Goal: Task Accomplishment & Management: Use online tool/utility

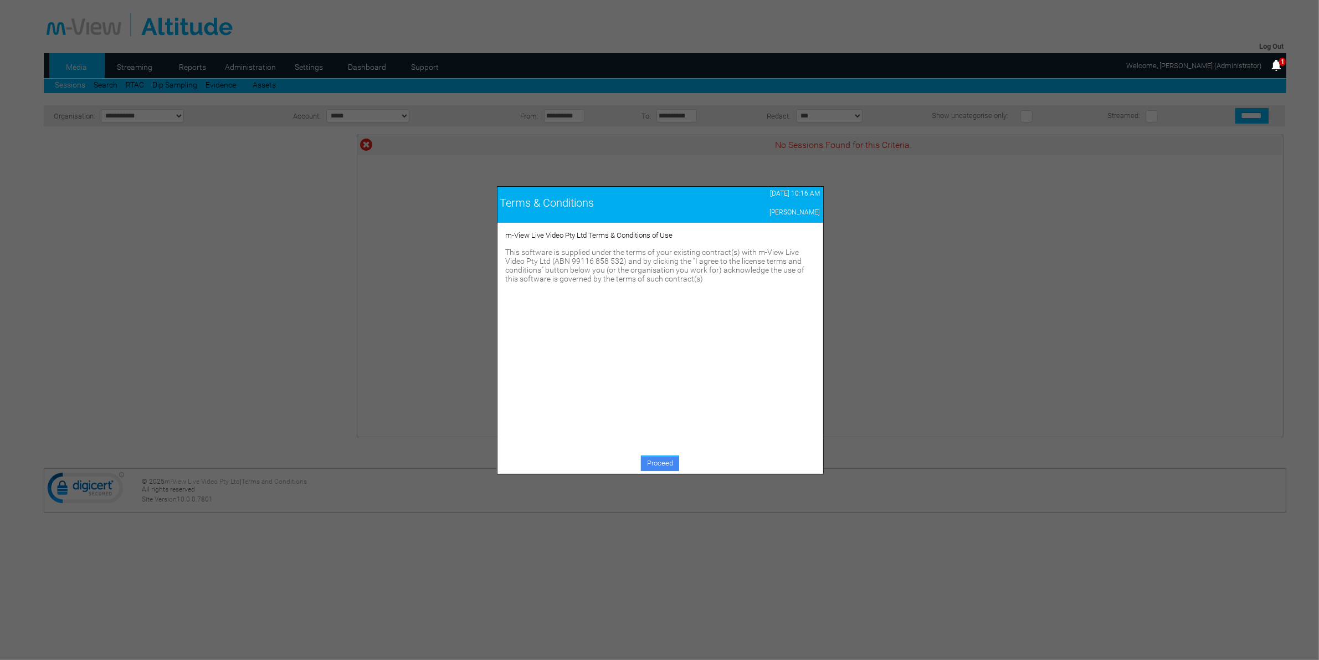
click at [658, 466] on link "Proceed" at bounding box center [660, 463] width 38 height 16
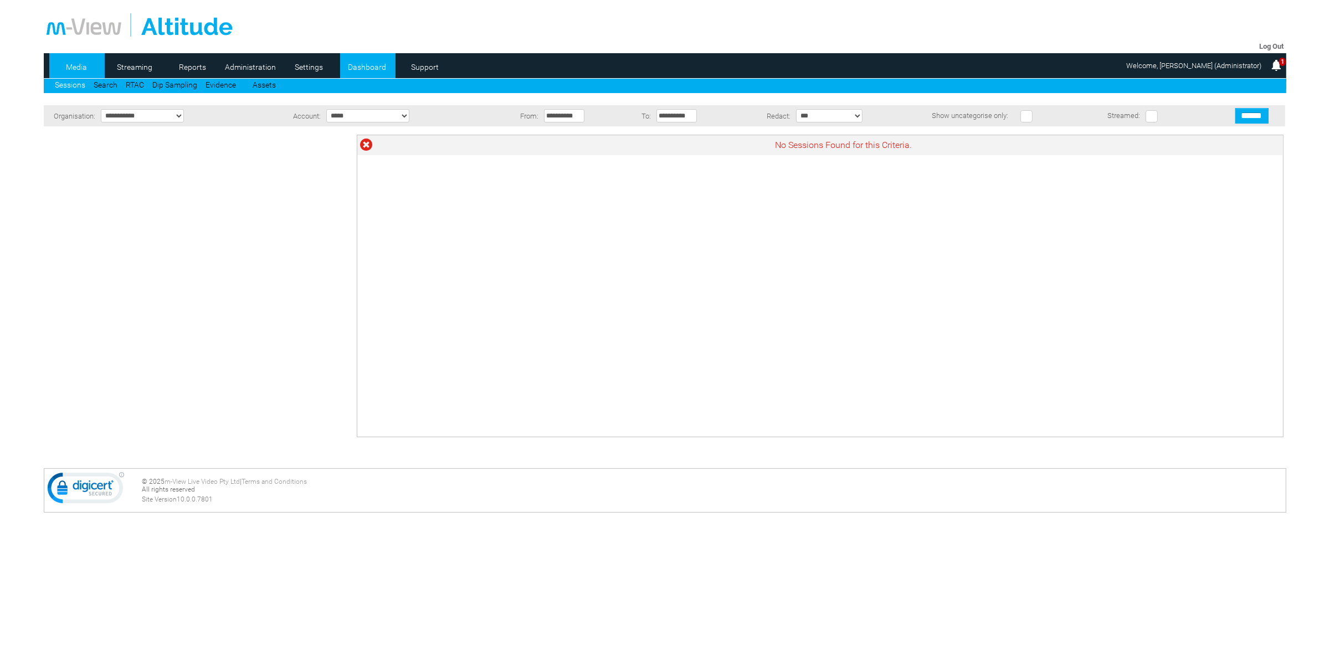
click at [360, 59] on link "Dashboard" at bounding box center [367, 67] width 54 height 17
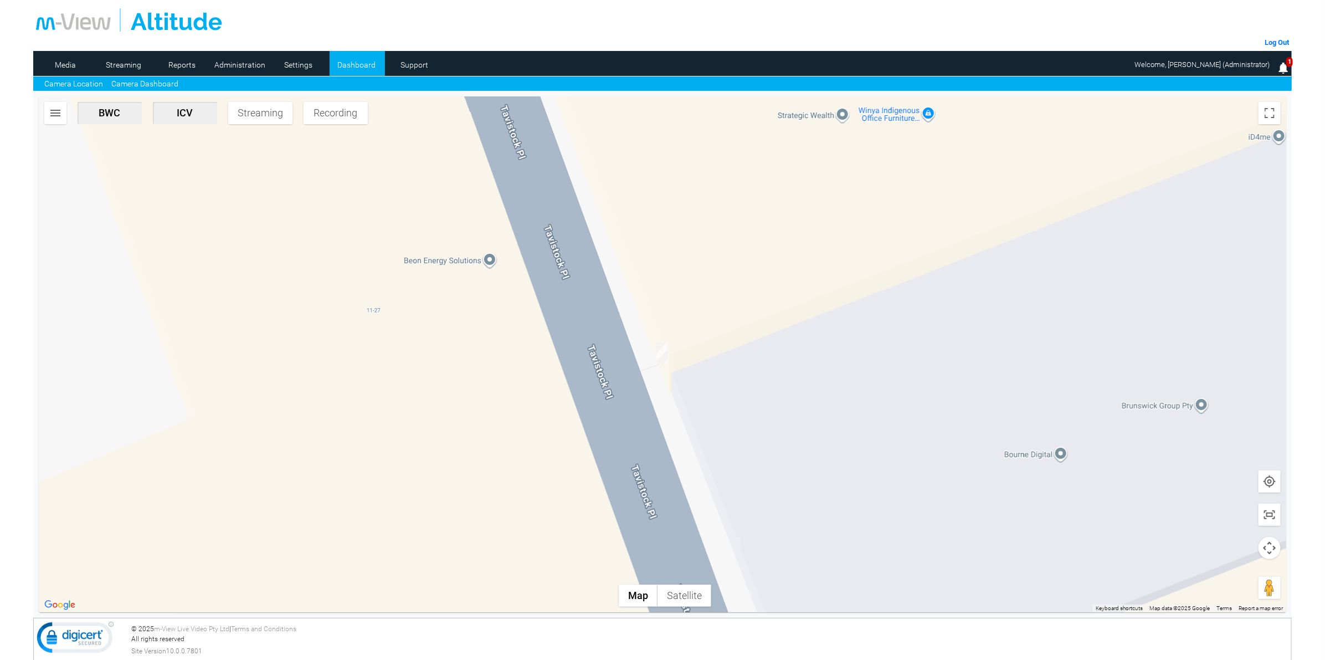
click at [150, 84] on link "Camera Dashboard" at bounding box center [144, 84] width 67 height 12
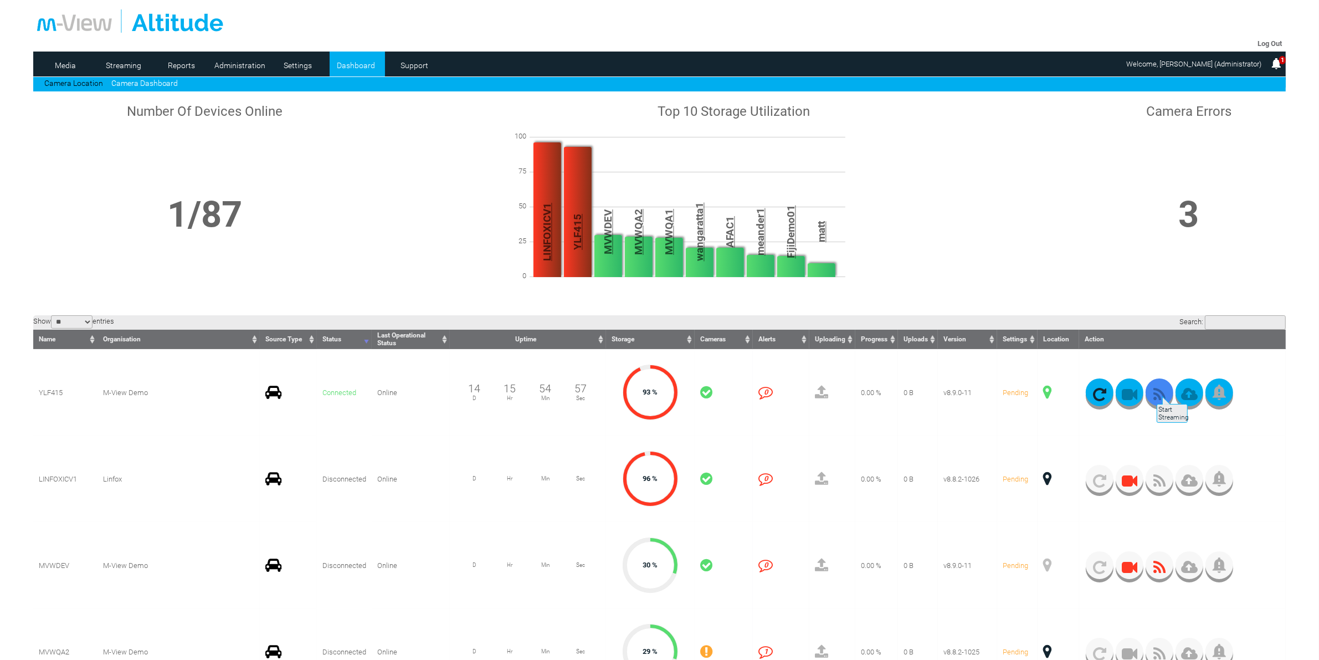
click at [1156, 391] on icon "button" at bounding box center [1160, 395] width 28 height 16
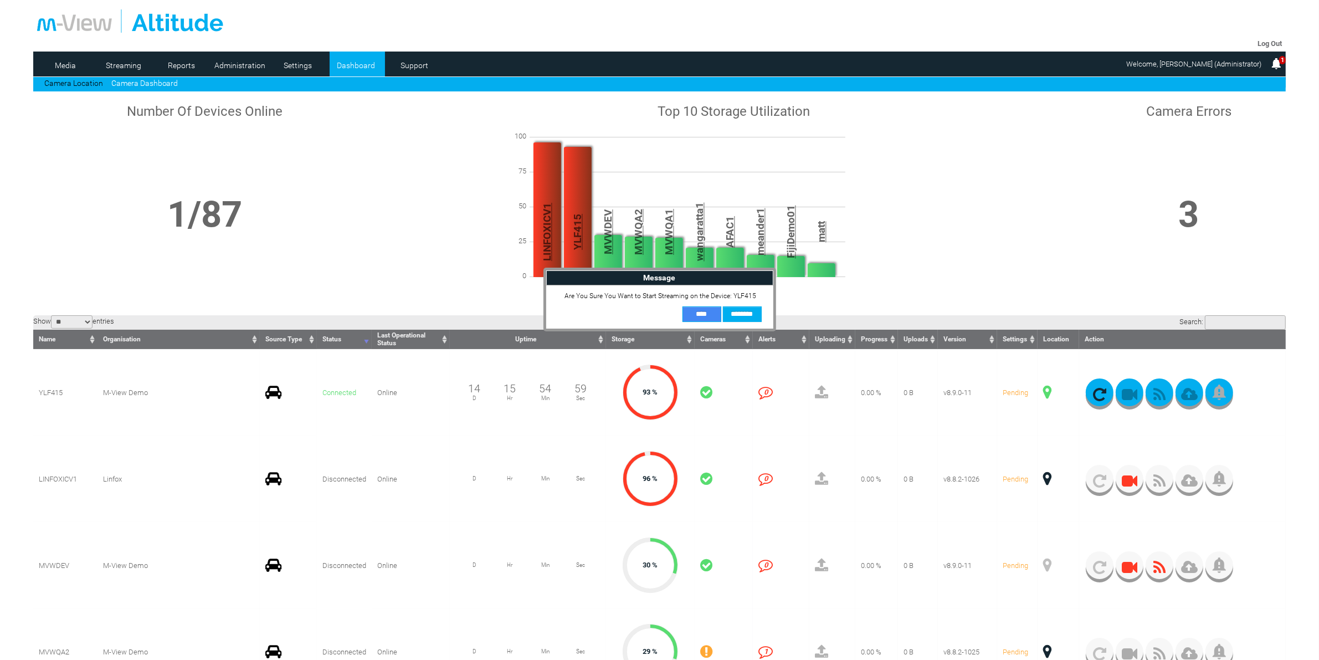
click at [705, 314] on input "**" at bounding box center [701, 314] width 39 height 16
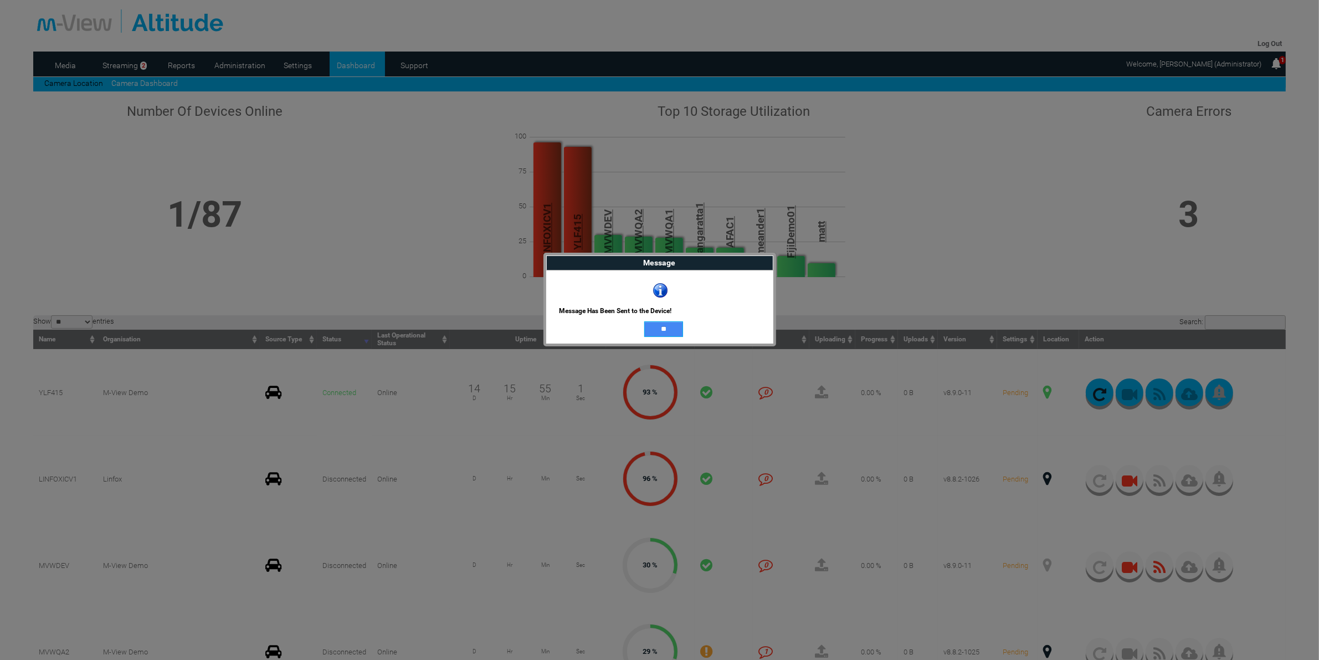
click at [654, 327] on input "**" at bounding box center [663, 329] width 39 height 16
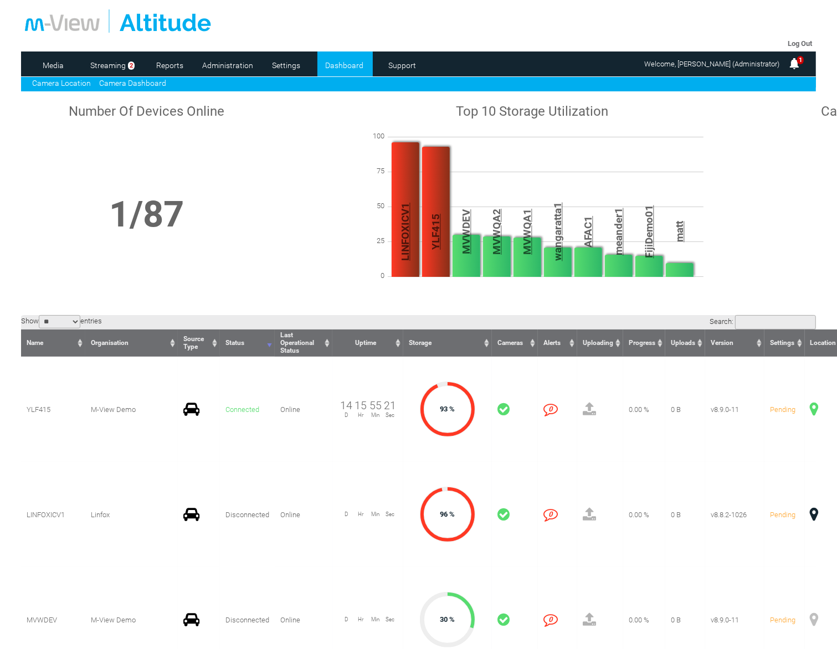
click at [45, 79] on link "Camera Location" at bounding box center [61, 83] width 59 height 9
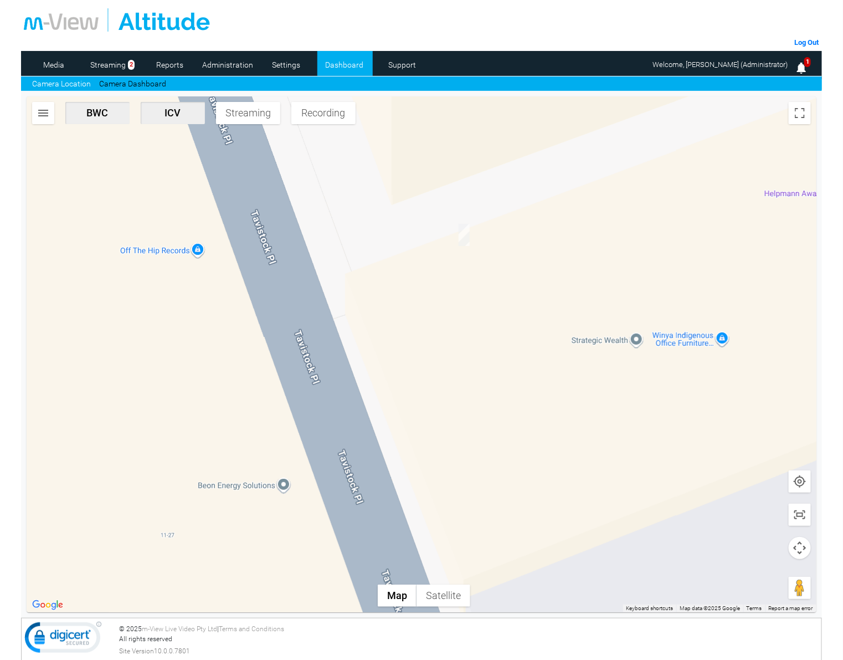
click at [45, 110] on img "button" at bounding box center [43, 112] width 13 height 13
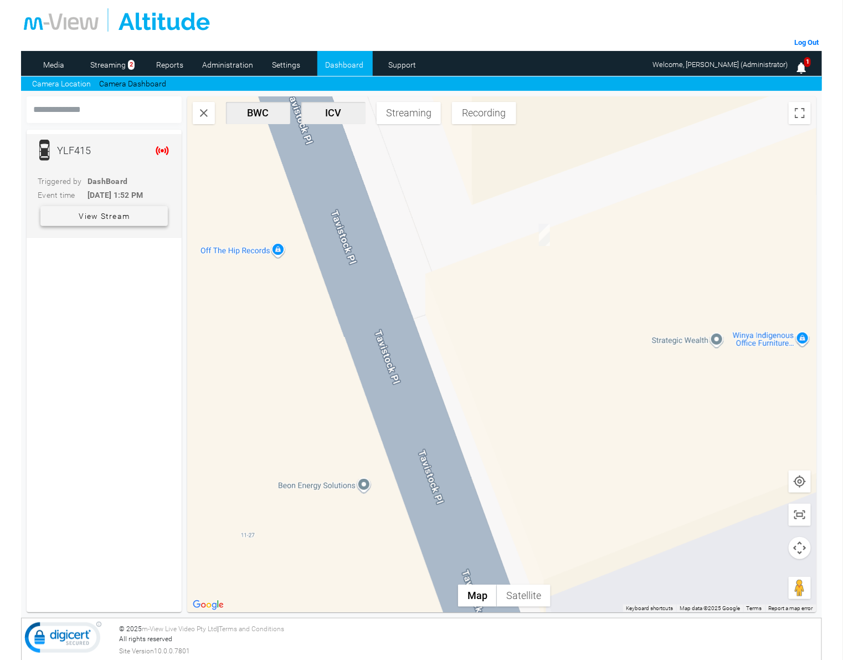
click at [91, 220] on span "View Stream" at bounding box center [104, 216] width 51 height 20
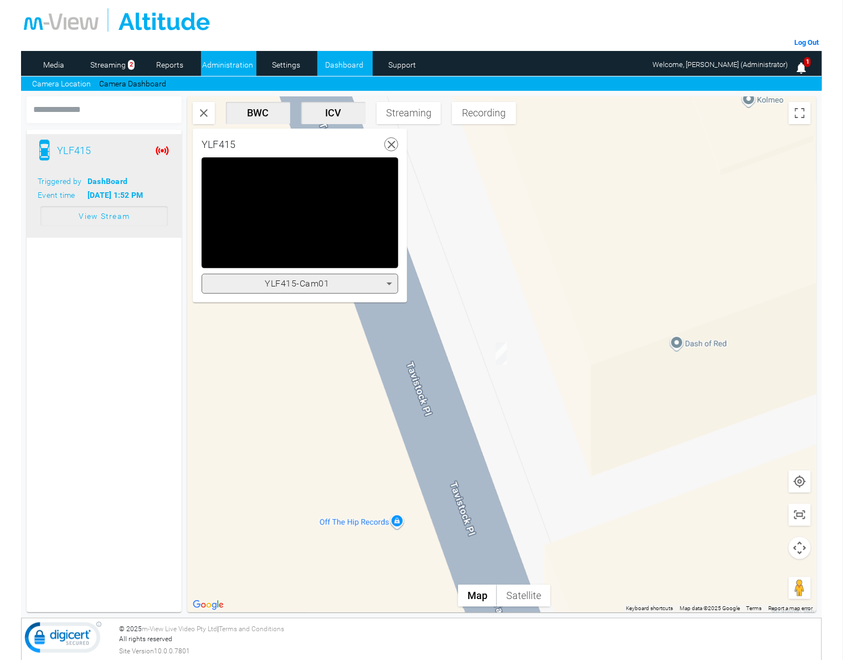
click at [212, 60] on link "Administration" at bounding box center [228, 65] width 54 height 17
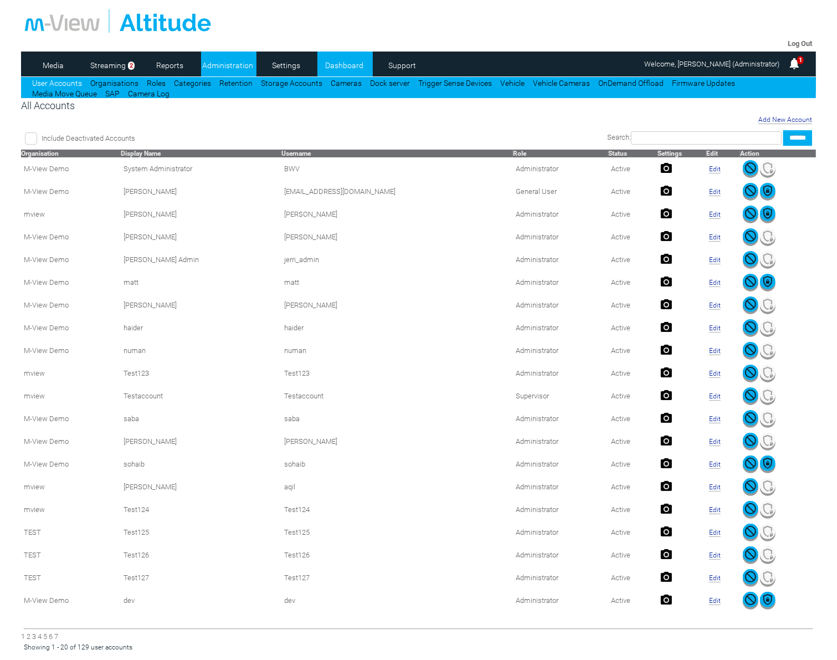
click at [342, 63] on link "Dashboard" at bounding box center [344, 65] width 54 height 17
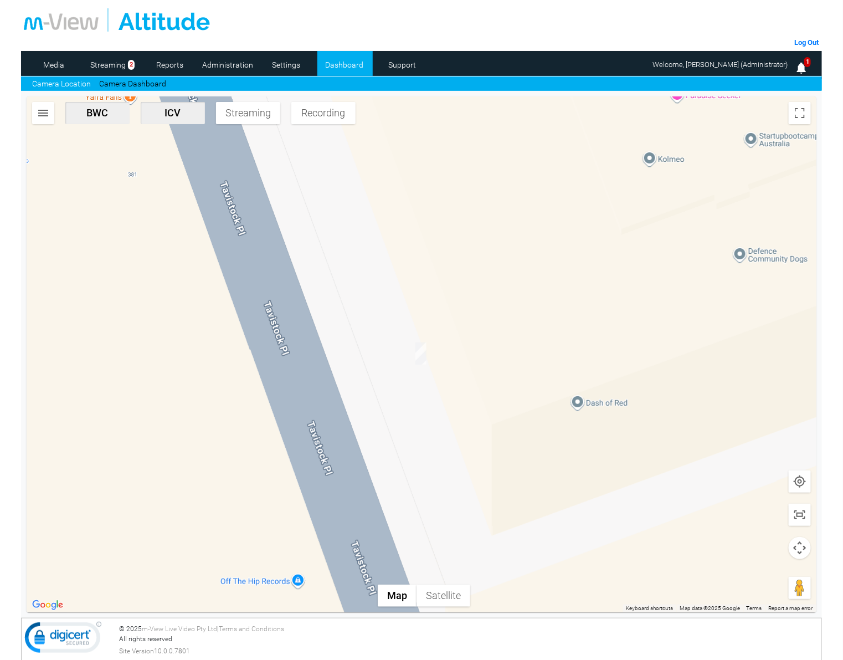
click at [39, 108] on img "button" at bounding box center [43, 112] width 13 height 13
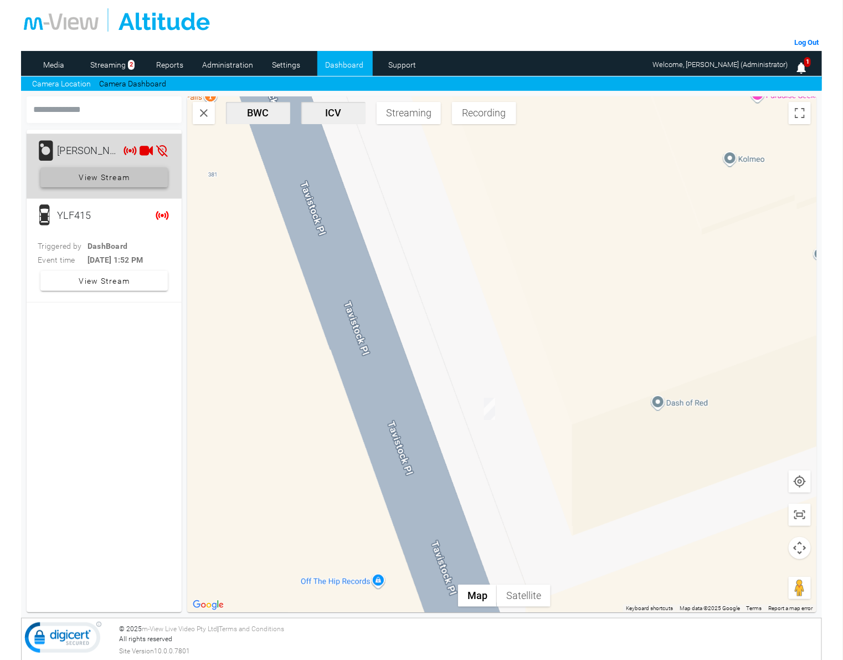
click at [86, 178] on span "View Stream" at bounding box center [104, 177] width 51 height 20
